Goal: Task Accomplishment & Management: Use online tool/utility

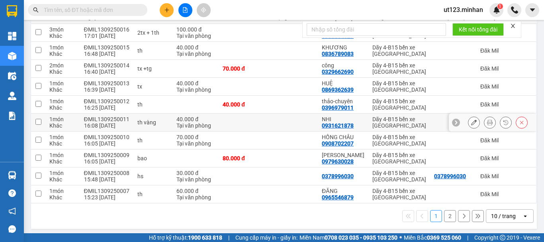
scroll to position [112, 0]
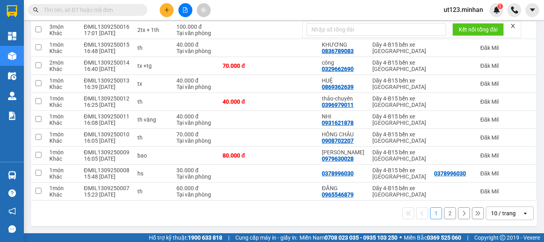
click at [503, 215] on div "10 / trang" at bounding box center [503, 213] width 25 height 8
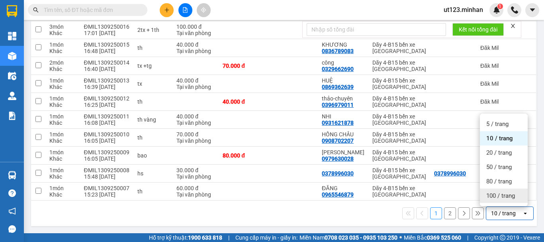
click at [501, 197] on span "100 / trang" at bounding box center [500, 196] width 29 height 8
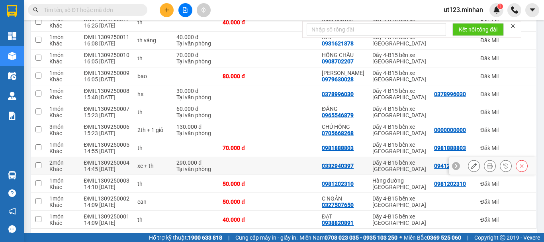
scroll to position [199, 0]
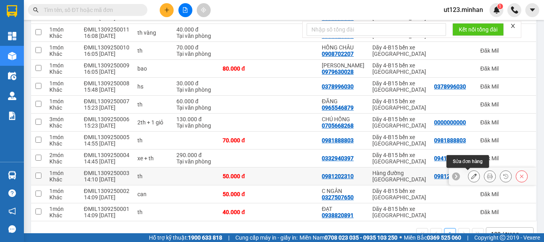
click at [471, 176] on icon at bounding box center [474, 176] width 6 height 6
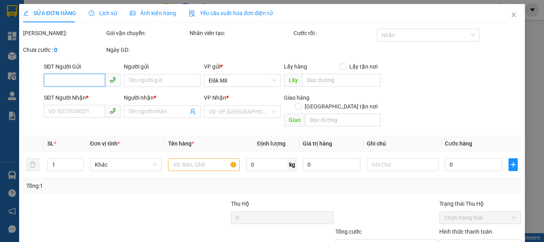
type input "0981202310"
type input "50.000"
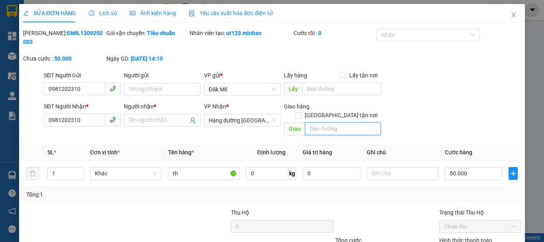
click at [319, 122] on input "text" at bounding box center [343, 128] width 76 height 13
type input "c"
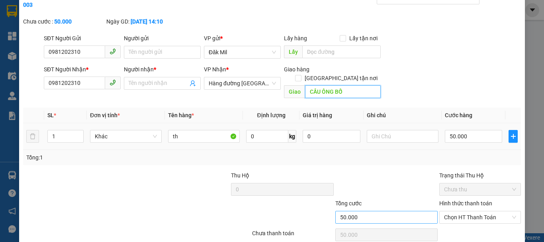
scroll to position [55, 0]
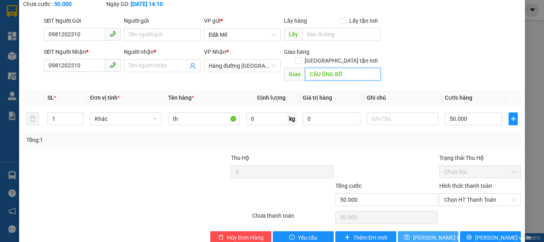
type input "CẦU ÔNG BỐ"
click at [425, 233] on span "[PERSON_NAME] thay đổi" at bounding box center [445, 237] width 64 height 9
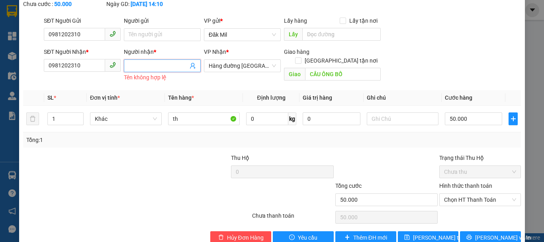
click at [178, 61] on input "Người nhận *" at bounding box center [158, 65] width 59 height 9
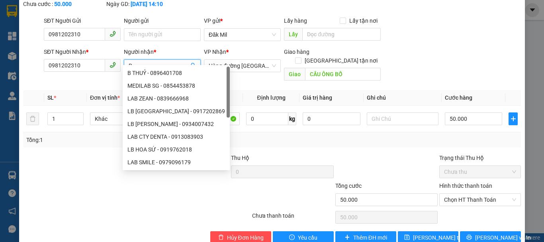
type input "B"
click at [484, 233] on span "[PERSON_NAME] và In" at bounding box center [503, 237] width 56 height 9
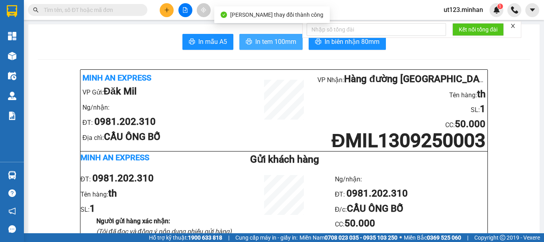
click at [286, 43] on span "In tem 100mm" at bounding box center [275, 42] width 41 height 10
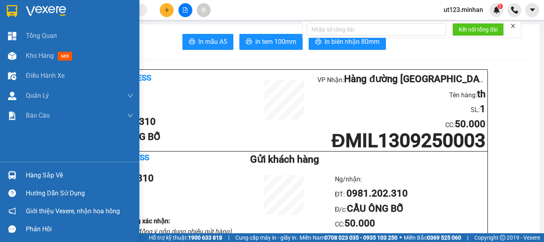
click at [12, 8] on img at bounding box center [12, 11] width 10 height 12
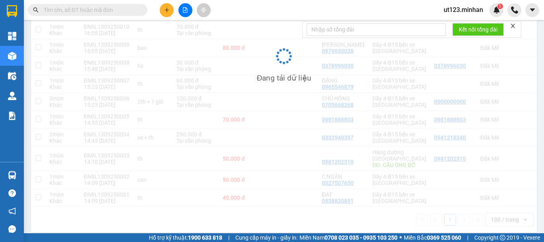
scroll to position [220, 0]
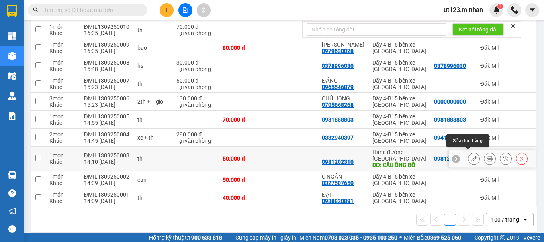
click at [471, 156] on icon at bounding box center [474, 159] width 6 height 6
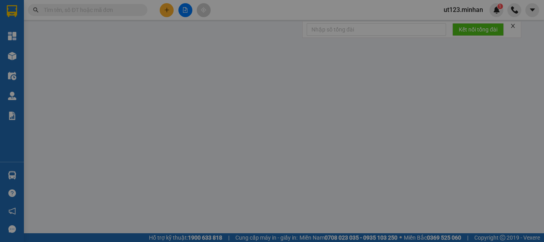
type input "0981202310"
type input "CẦU ÔNG BỐ"
type input "50.000"
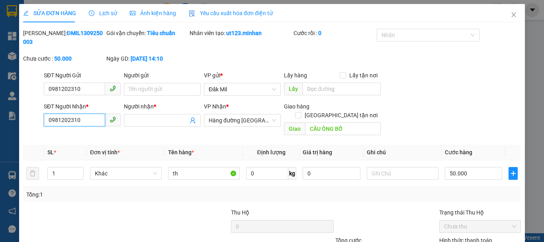
click at [82, 115] on input "0981202310" at bounding box center [74, 119] width 61 height 13
click at [85, 82] on input "0981202310" at bounding box center [74, 88] width 61 height 13
click at [72, 113] on input "SĐT Người Nhận *" at bounding box center [74, 119] width 61 height 13
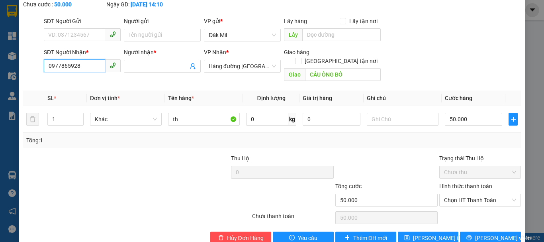
scroll to position [55, 0]
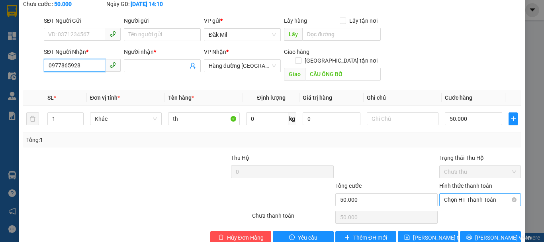
click at [466, 194] on span "Chọn HT Thanh Toán" at bounding box center [480, 200] width 72 height 12
type input "0977865928"
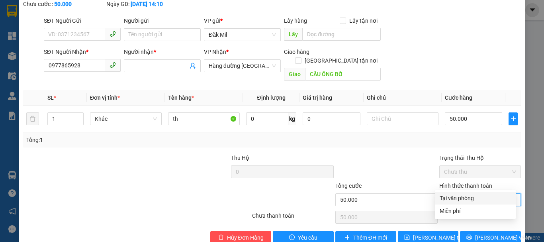
click at [459, 198] on div "Tại văn phòng" at bounding box center [475, 198] width 71 height 9
type input "0"
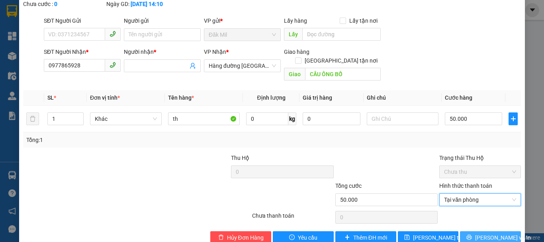
click at [487, 233] on span "[PERSON_NAME] và In" at bounding box center [503, 237] width 56 height 9
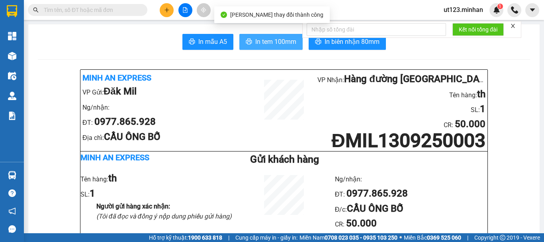
click at [280, 41] on span "In tem 100mm" at bounding box center [275, 42] width 41 height 10
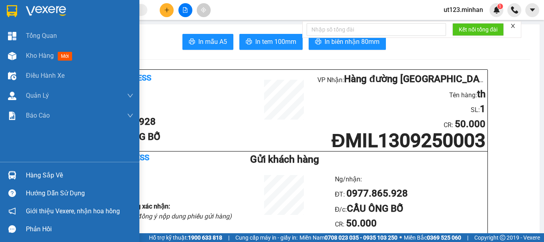
click at [8, 12] on img at bounding box center [12, 11] width 10 height 12
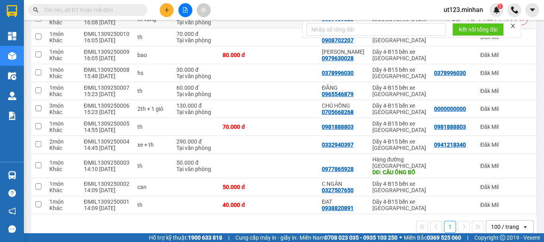
scroll to position [220, 0]
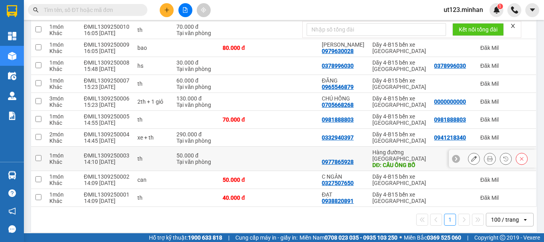
click at [471, 156] on icon at bounding box center [474, 159] width 6 height 6
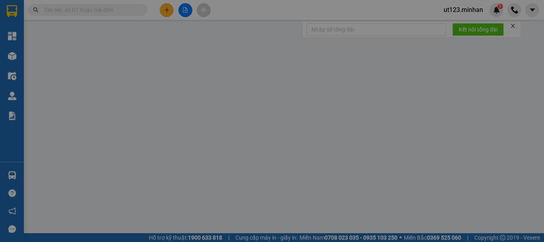
type input "0977865928"
type input "CẦU ÔNG BỐ"
type input "50.000"
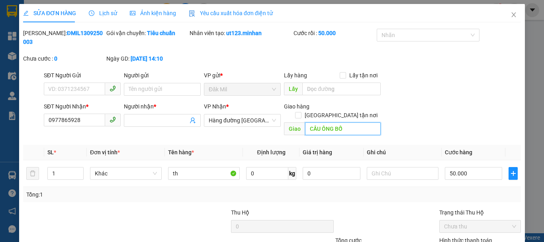
click at [345, 122] on input "CẦU ÔNG BỐ" at bounding box center [343, 128] width 76 height 13
type input "HÒA LÂN"
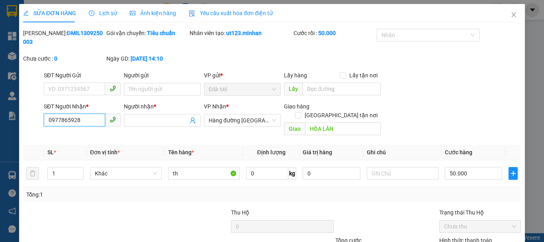
click at [96, 113] on input "0977865928" at bounding box center [74, 119] width 61 height 13
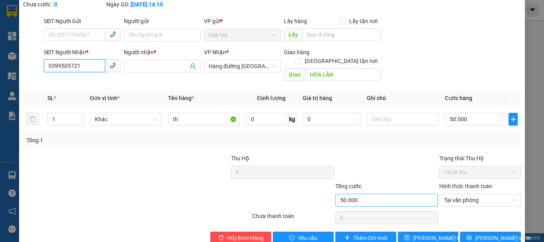
scroll to position [55, 0]
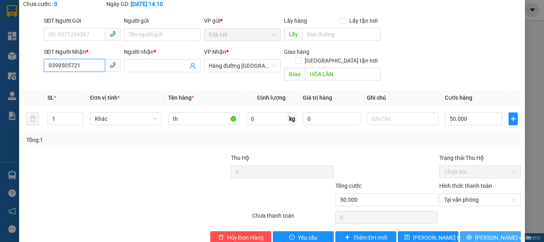
type input "0399505721"
click at [472, 235] on icon "printer" at bounding box center [469, 237] width 5 height 5
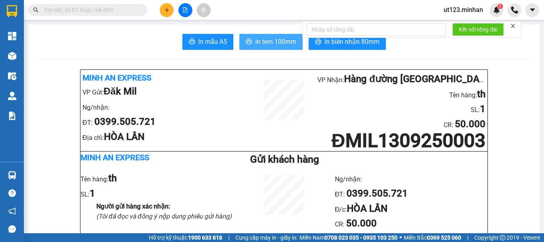
click at [285, 44] on span "In tem 100mm" at bounding box center [275, 42] width 41 height 10
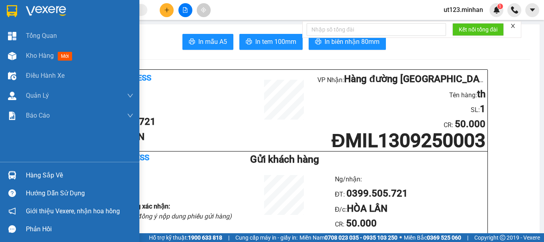
click at [12, 12] on img at bounding box center [12, 11] width 10 height 12
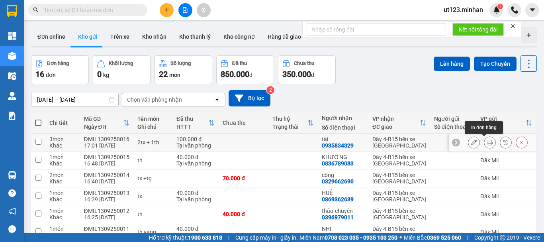
click at [487, 141] on icon at bounding box center [490, 142] width 6 height 6
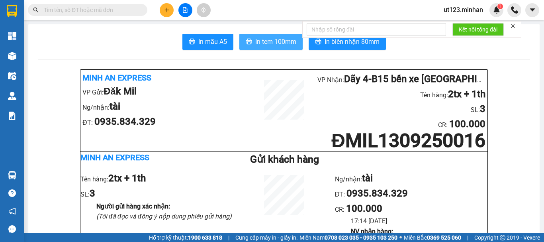
click at [285, 39] on span "In tem 100mm" at bounding box center [275, 42] width 41 height 10
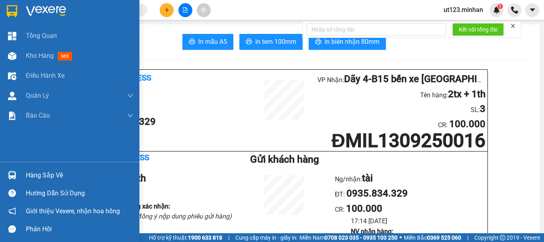
click at [9, 11] on img at bounding box center [12, 11] width 10 height 12
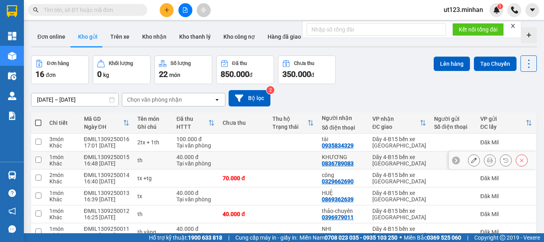
click at [487, 157] on icon at bounding box center [490, 160] width 6 height 6
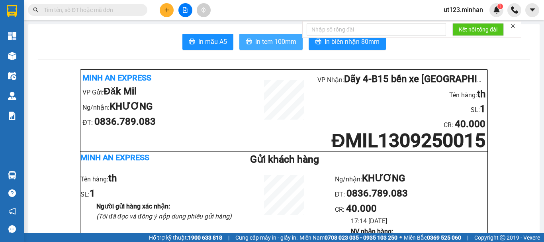
click at [289, 37] on span "In tem 100mm" at bounding box center [275, 42] width 41 height 10
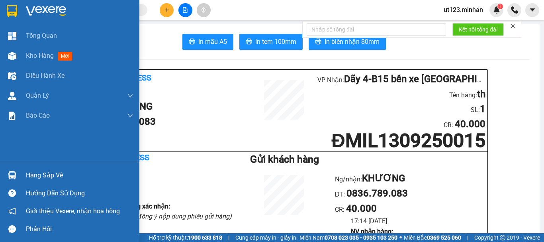
click at [7, 6] on img at bounding box center [12, 11] width 10 height 12
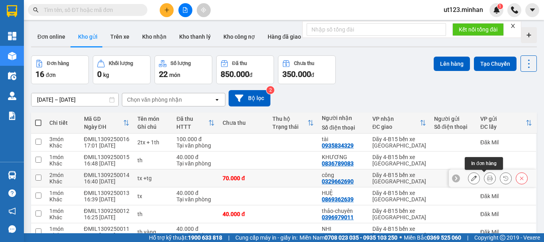
click at [487, 175] on icon at bounding box center [490, 178] width 6 height 6
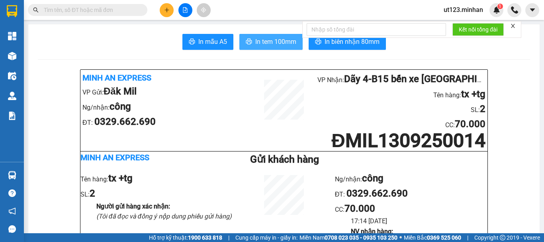
drag, startPoint x: 282, startPoint y: 45, endPoint x: 362, endPoint y: 65, distance: 83.1
click at [284, 44] on span "In tem 100mm" at bounding box center [275, 42] width 41 height 10
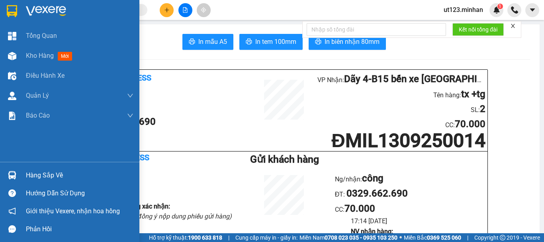
click at [14, 11] on img at bounding box center [12, 11] width 10 height 12
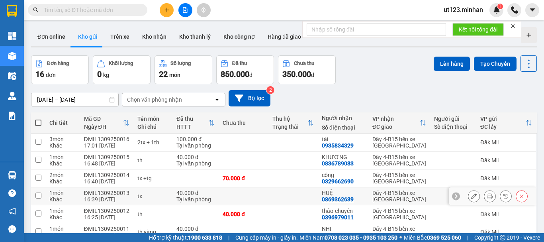
click at [487, 193] on icon at bounding box center [490, 196] width 6 height 6
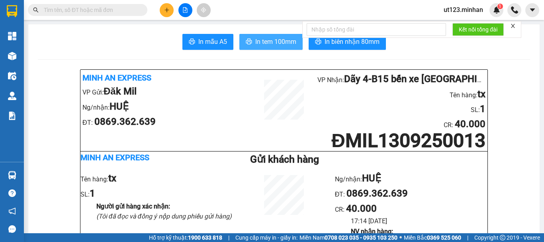
click at [267, 35] on button "In tem 100mm" at bounding box center [270, 42] width 63 height 16
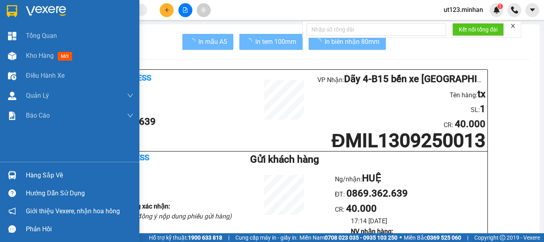
click at [11, 11] on img at bounding box center [12, 11] width 10 height 12
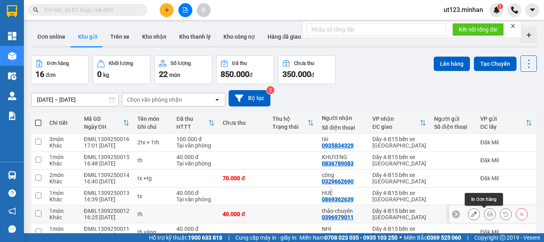
click at [487, 211] on icon at bounding box center [490, 214] width 6 height 6
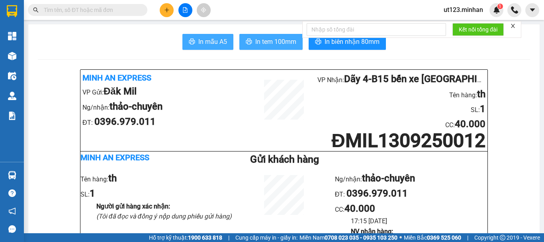
click at [267, 40] on span "In tem 100mm" at bounding box center [275, 42] width 41 height 10
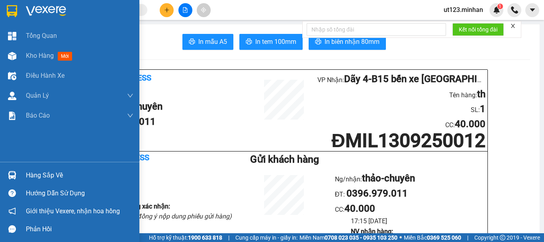
click at [7, 7] on img at bounding box center [12, 11] width 10 height 12
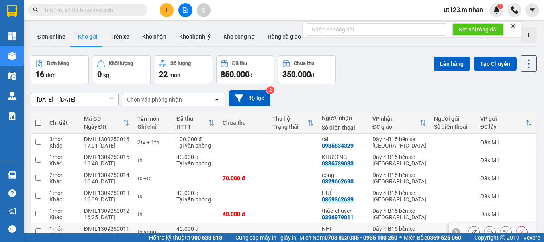
click at [487, 229] on icon at bounding box center [490, 232] width 6 height 6
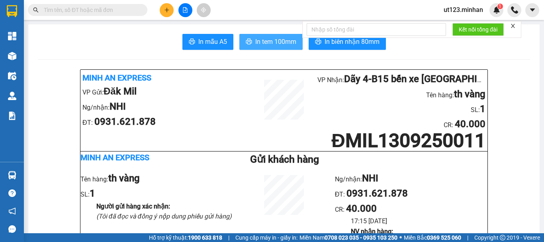
click at [279, 40] on span "In tem 100mm" at bounding box center [275, 42] width 41 height 10
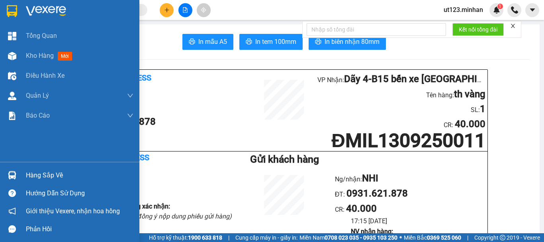
click at [8, 11] on img at bounding box center [12, 11] width 10 height 12
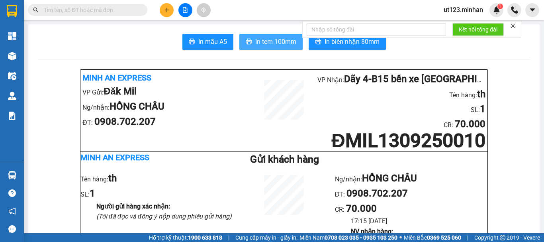
click at [274, 37] on span "In tem 100mm" at bounding box center [275, 42] width 41 height 10
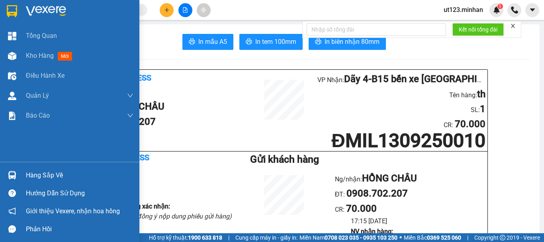
click at [5, 9] on div at bounding box center [12, 11] width 14 height 14
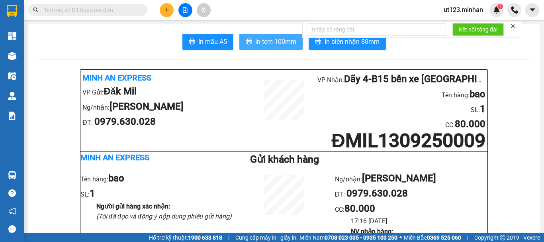
click at [272, 39] on span "In tem 100mm" at bounding box center [275, 42] width 41 height 10
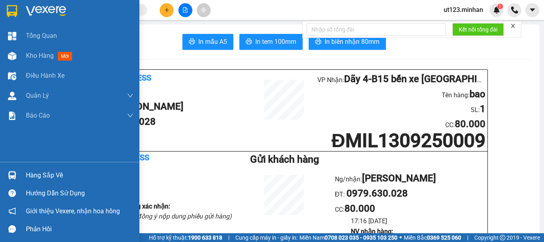
click at [11, 11] on img at bounding box center [12, 11] width 10 height 12
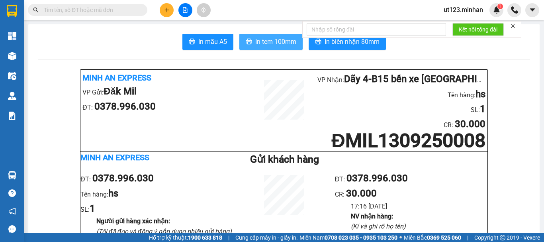
click at [284, 36] on button "In tem 100mm" at bounding box center [270, 42] width 63 height 16
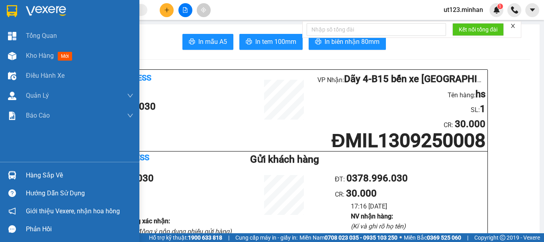
click at [11, 11] on img at bounding box center [12, 11] width 10 height 12
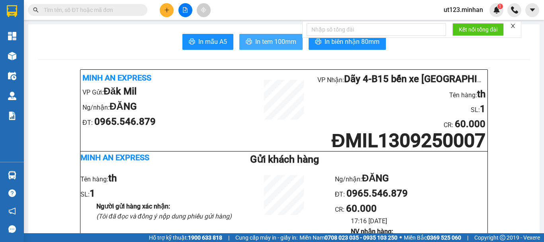
drag, startPoint x: 272, startPoint y: 35, endPoint x: 277, endPoint y: 41, distance: 7.9
click at [272, 36] on button "In tem 100mm" at bounding box center [270, 42] width 63 height 16
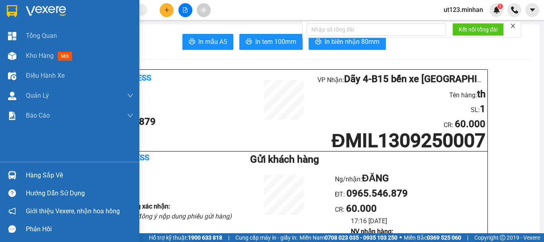
click at [12, 9] on img at bounding box center [12, 11] width 10 height 12
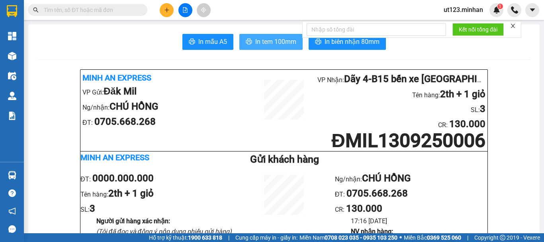
drag, startPoint x: 280, startPoint y: 36, endPoint x: 262, endPoint y: 44, distance: 19.8
click at [280, 37] on button "In tem 100mm" at bounding box center [270, 42] width 63 height 16
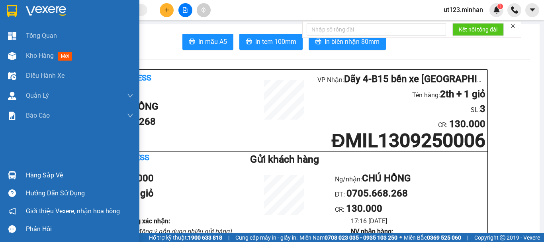
click at [11, 12] on img at bounding box center [12, 11] width 10 height 12
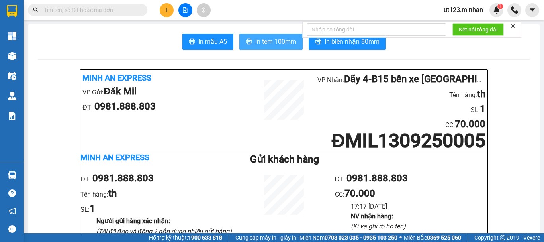
drag, startPoint x: 286, startPoint y: 38, endPoint x: 299, endPoint y: 51, distance: 18.6
click at [284, 38] on span "In tem 100mm" at bounding box center [275, 42] width 41 height 10
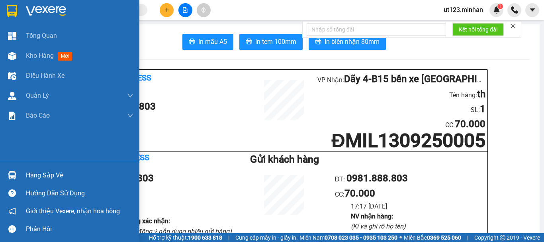
click at [12, 8] on img at bounding box center [12, 11] width 10 height 12
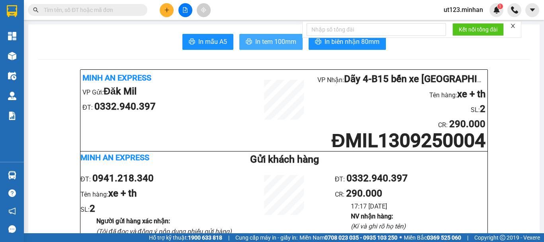
drag, startPoint x: 289, startPoint y: 41, endPoint x: 282, endPoint y: 49, distance: 10.7
click at [289, 42] on span "In tem 100mm" at bounding box center [275, 42] width 41 height 10
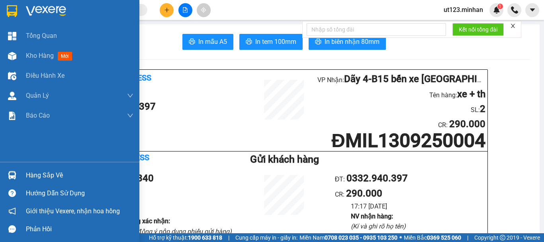
click at [12, 10] on img at bounding box center [12, 11] width 10 height 12
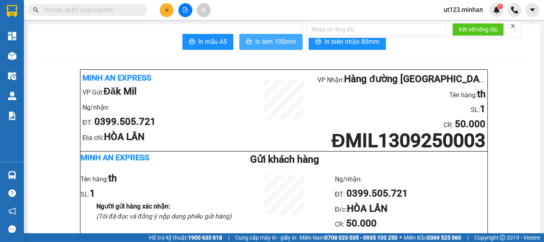
click at [286, 42] on span "In tem 100mm" at bounding box center [275, 42] width 41 height 10
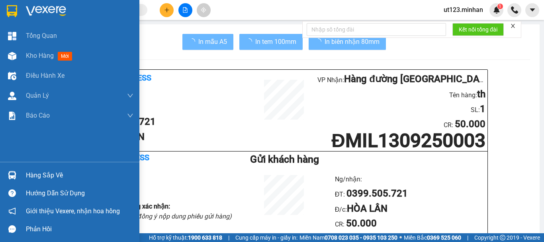
click at [6, 10] on div at bounding box center [12, 11] width 14 height 14
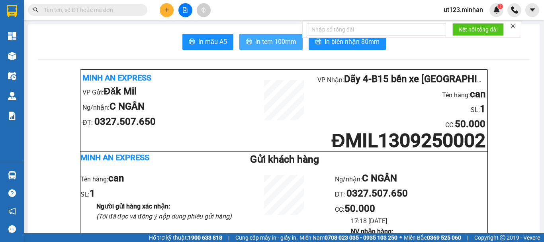
click at [280, 41] on span "In tem 100mm" at bounding box center [275, 42] width 41 height 10
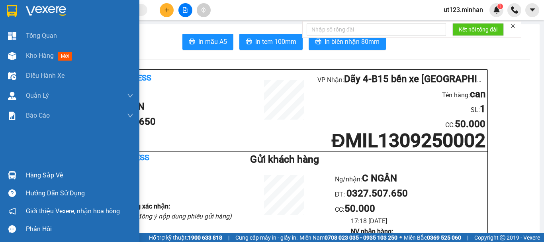
click at [11, 12] on img at bounding box center [12, 11] width 10 height 12
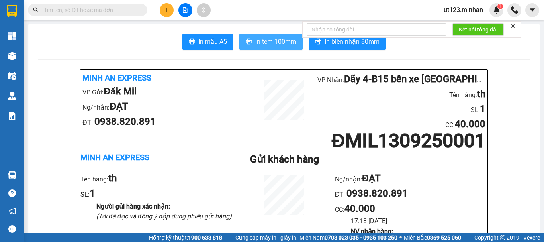
click at [282, 41] on span "In tem 100mm" at bounding box center [275, 42] width 41 height 10
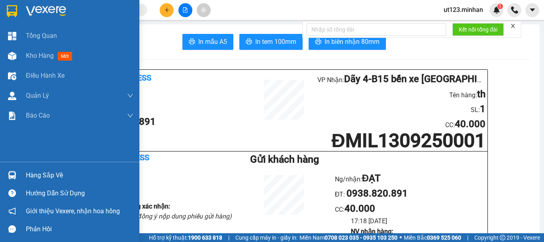
drag, startPoint x: 10, startPoint y: 9, endPoint x: 6, endPoint y: 1, distance: 9.3
click at [10, 9] on img at bounding box center [12, 11] width 10 height 12
